Goal: Register for event/course

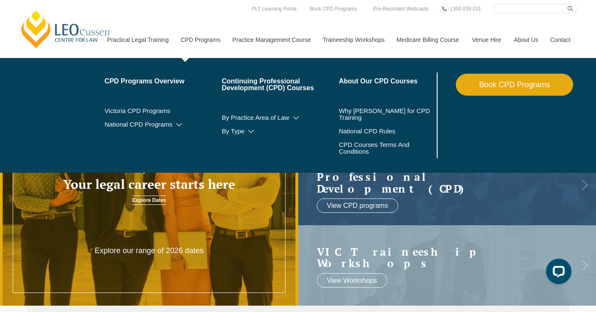
click at [194, 38] on link "CPD Programs" at bounding box center [200, 40] width 52 height 36
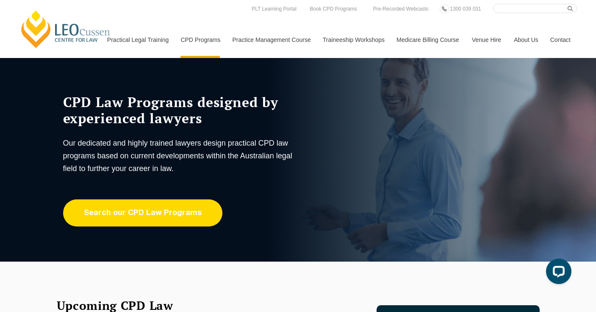
click at [135, 215] on link "Search our CPD Law Programs" at bounding box center [142, 213] width 159 height 27
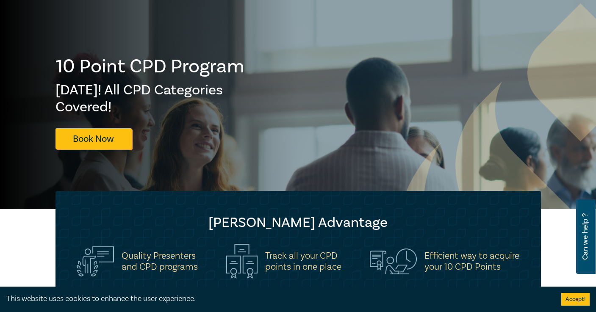
scroll to position [24, 0]
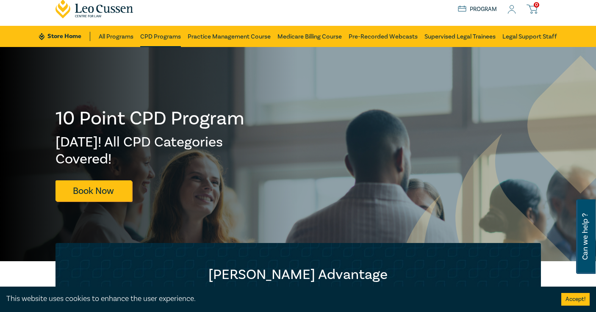
click at [156, 35] on link "CPD Programs" at bounding box center [160, 36] width 41 height 21
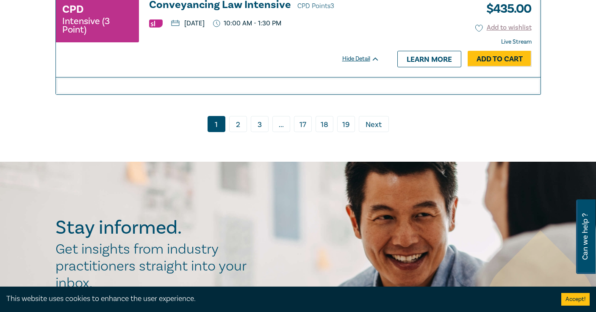
scroll to position [3639, 0]
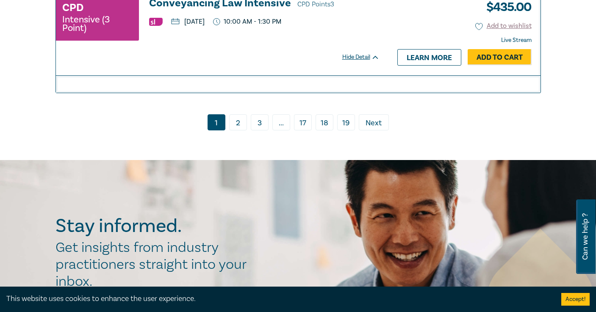
click at [239, 129] on link "2" at bounding box center [238, 122] width 18 height 16
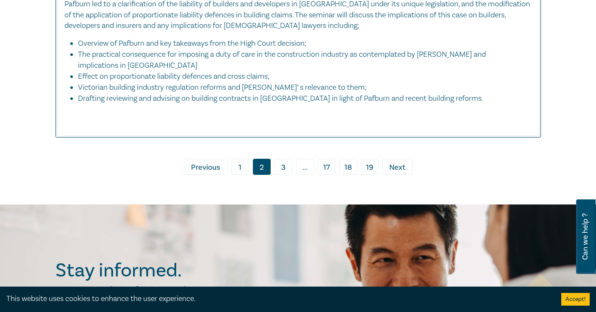
scroll to position [4331, 0]
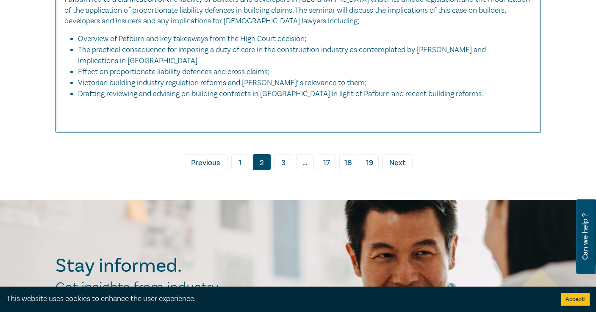
click at [281, 154] on link "3" at bounding box center [284, 162] width 18 height 16
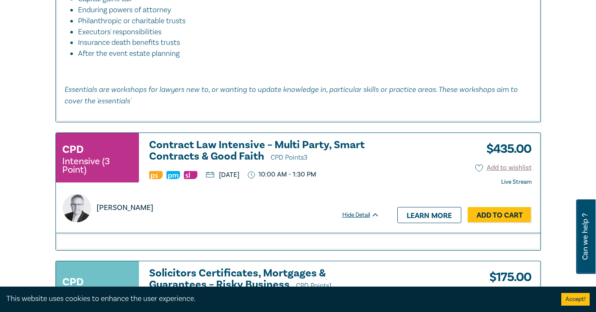
scroll to position [3186, 0]
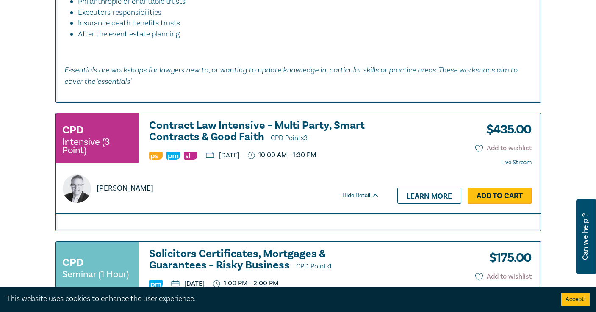
click at [496, 196] on link "Add to Cart" at bounding box center [500, 196] width 64 height 16
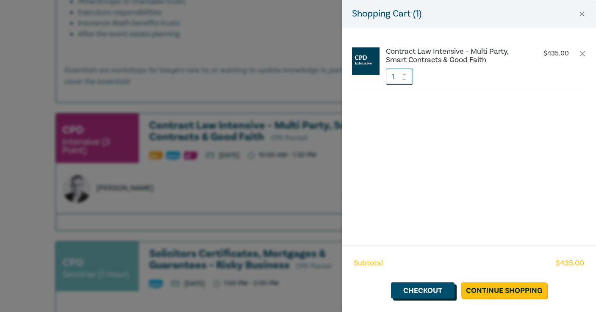
click at [422, 289] on link "Checkout" at bounding box center [423, 291] width 64 height 16
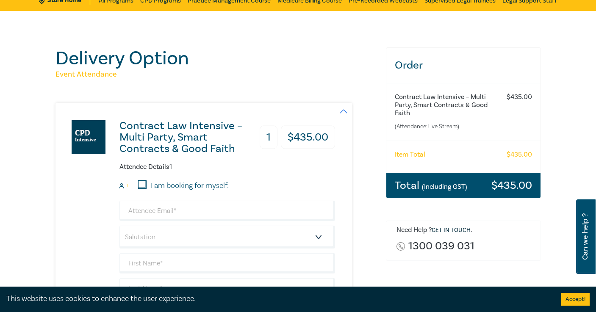
scroll to position [61, 0]
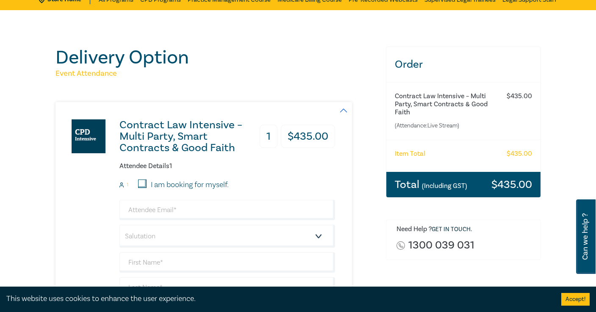
click at [142, 180] on input "I am booking for myself." at bounding box center [142, 184] width 8 height 8
checkbox input "true"
type input "peterhannah300@gmail.com"
type input "Peter"
type input "Hannah"
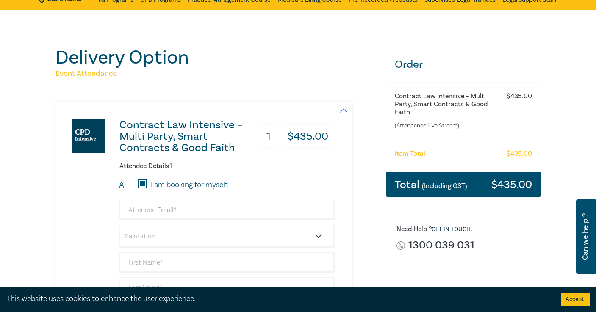
type input "418389256"
select select "Mr."
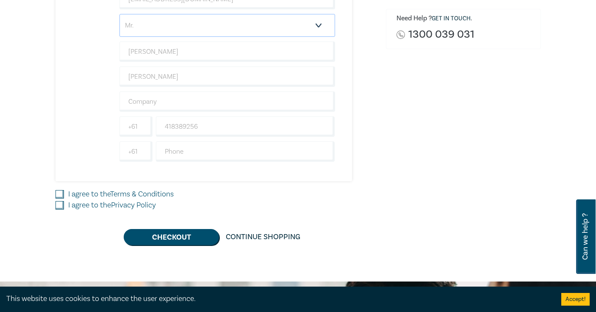
scroll to position [273, 0]
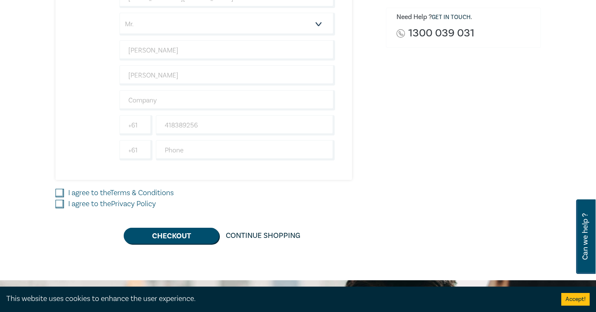
click at [59, 192] on input "I agree to the Terms & Conditions" at bounding box center [60, 193] width 8 height 8
checkbox input "true"
click at [58, 200] on input "I agree to the Privacy Policy" at bounding box center [60, 204] width 8 height 8
checkbox input "true"
click at [169, 234] on button "Checkout" at bounding box center [171, 236] width 95 height 16
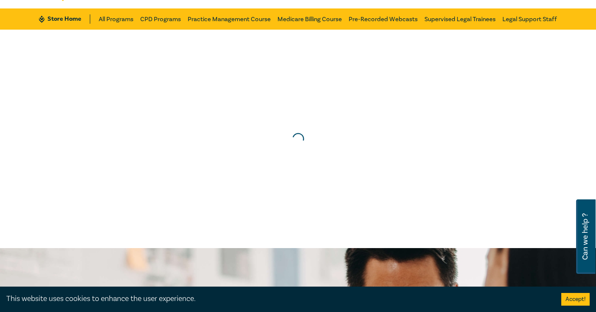
scroll to position [0, 0]
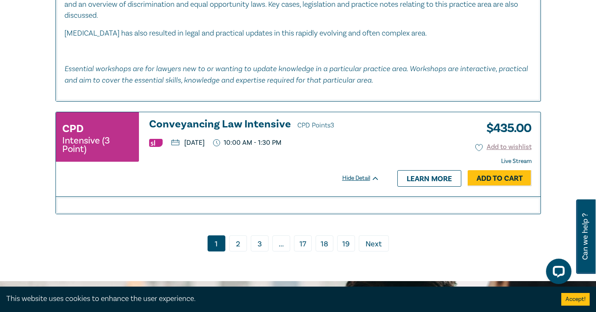
scroll to position [3517, 0]
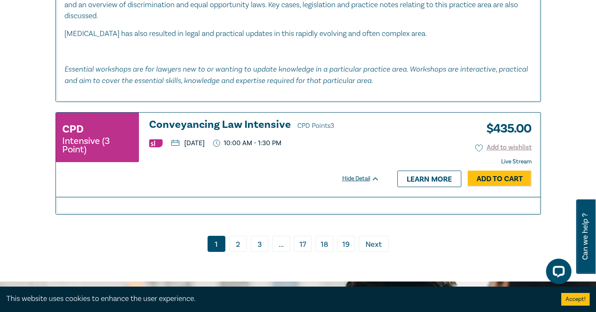
click at [259, 250] on link "3" at bounding box center [260, 244] width 18 height 16
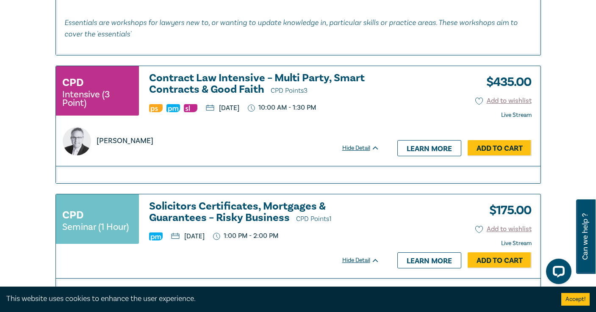
scroll to position [3276, 0]
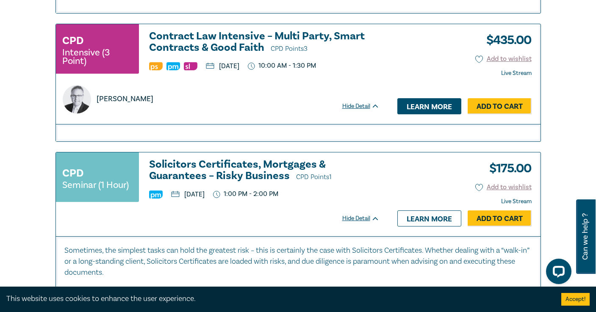
click at [416, 106] on link "Learn more" at bounding box center [429, 106] width 64 height 16
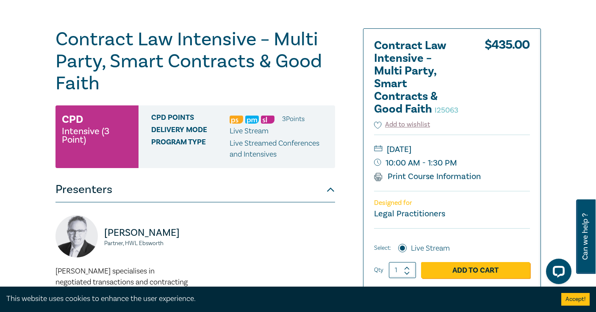
scroll to position [83, 0]
